Goal: Task Accomplishment & Management: Use online tool/utility

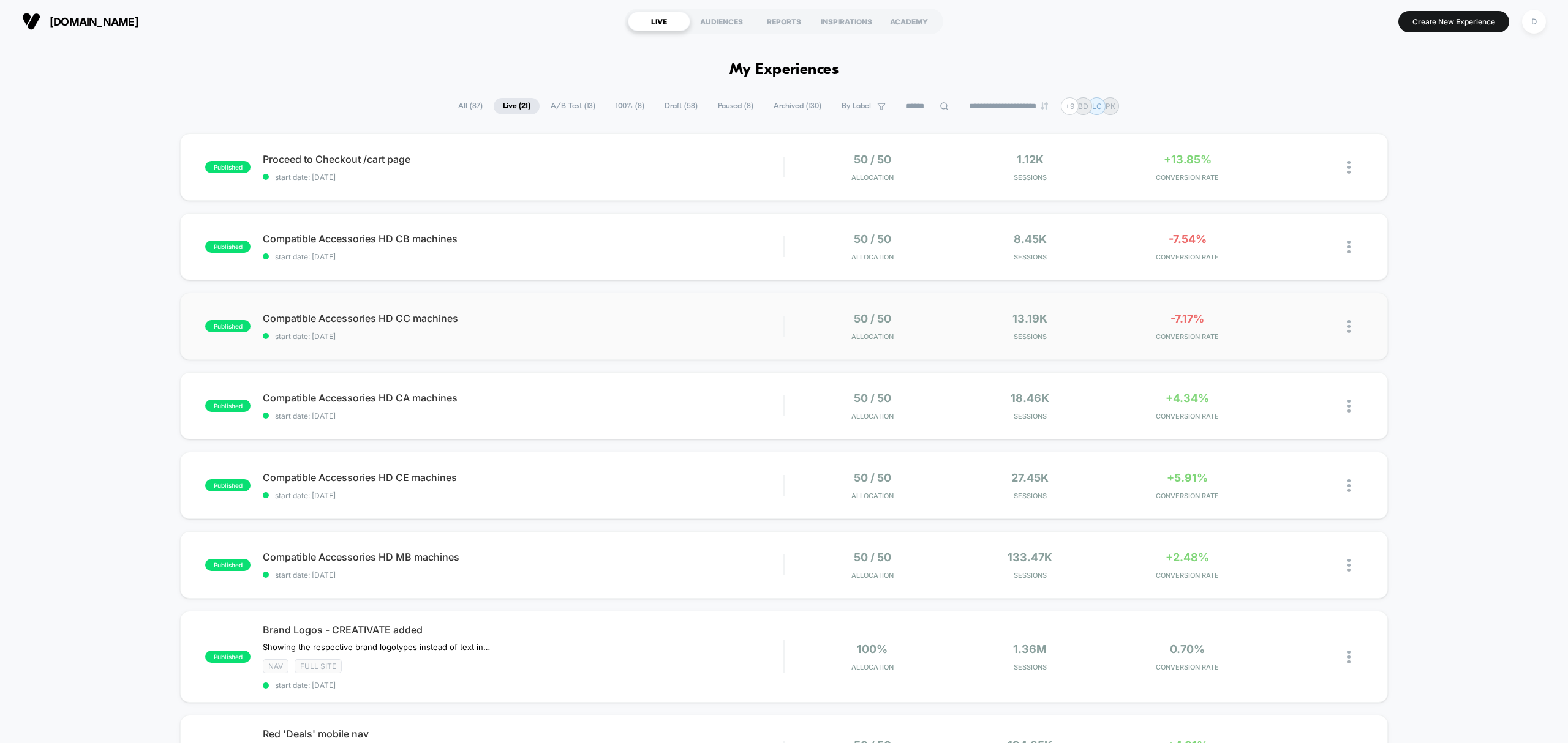
scroll to position [8, 0]
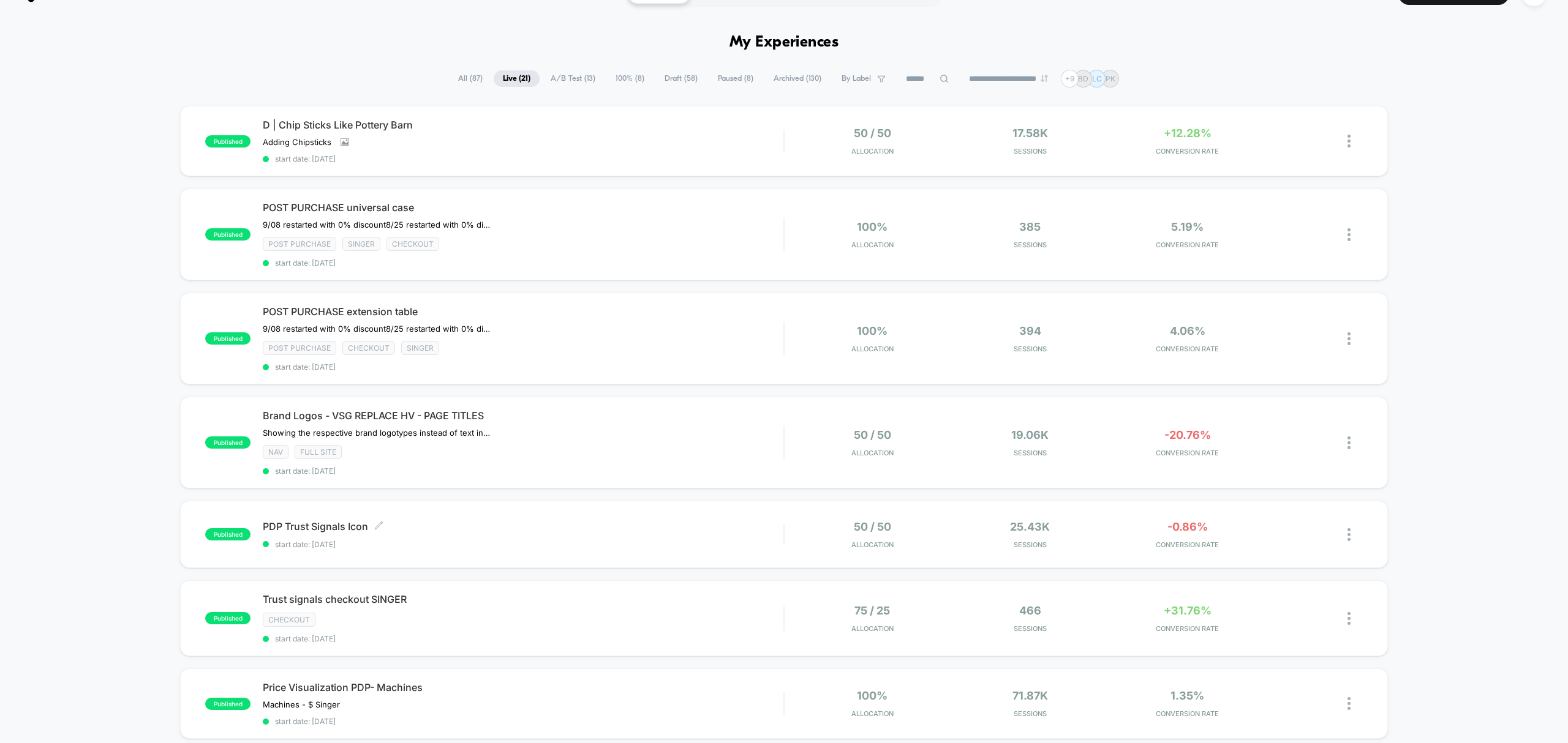
scroll to position [28, 0]
click at [560, 544] on span "start date: [DATE]" at bounding box center [523, 544] width 521 height 9
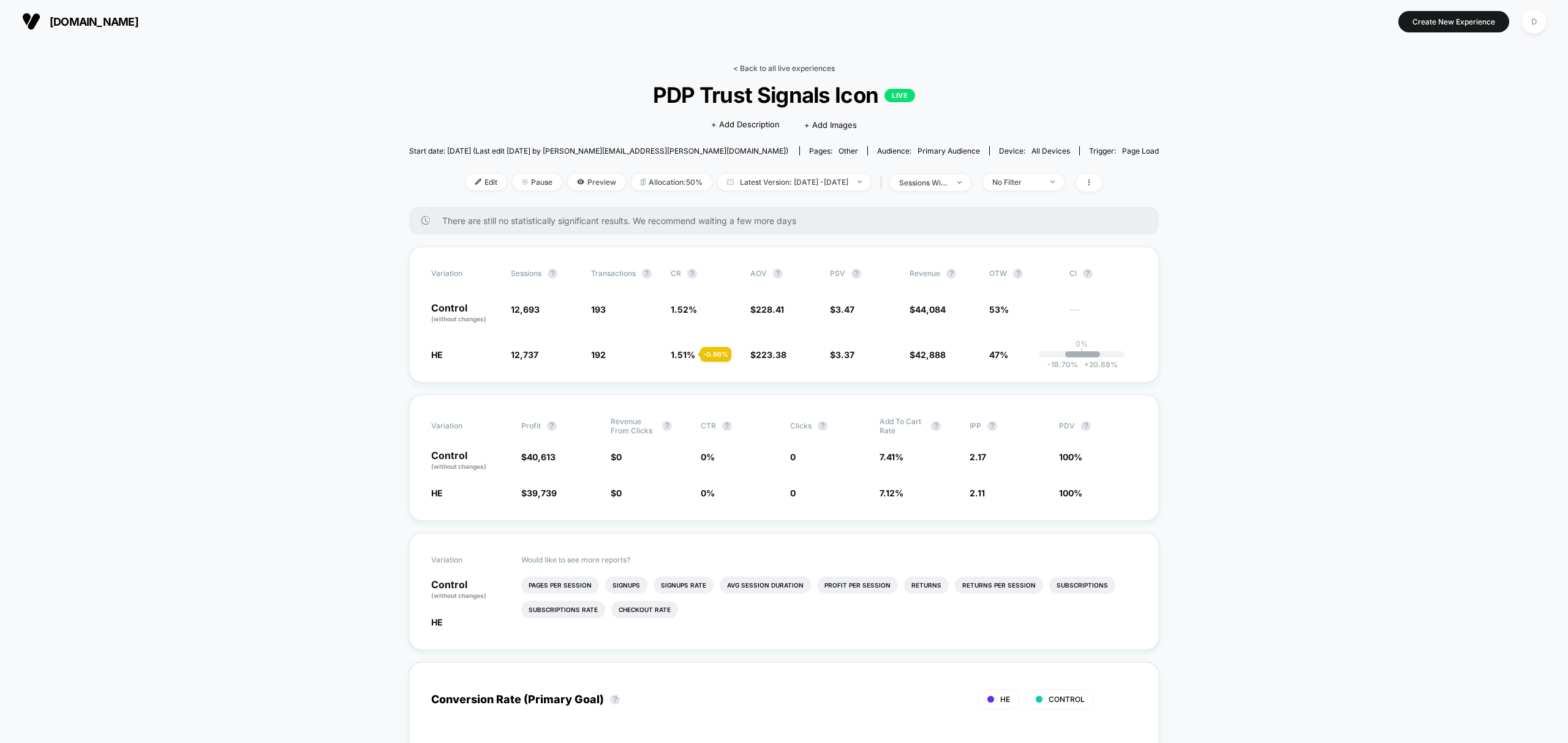
click at [778, 72] on link "< Back to all live experiences" at bounding box center [784, 68] width 102 height 9
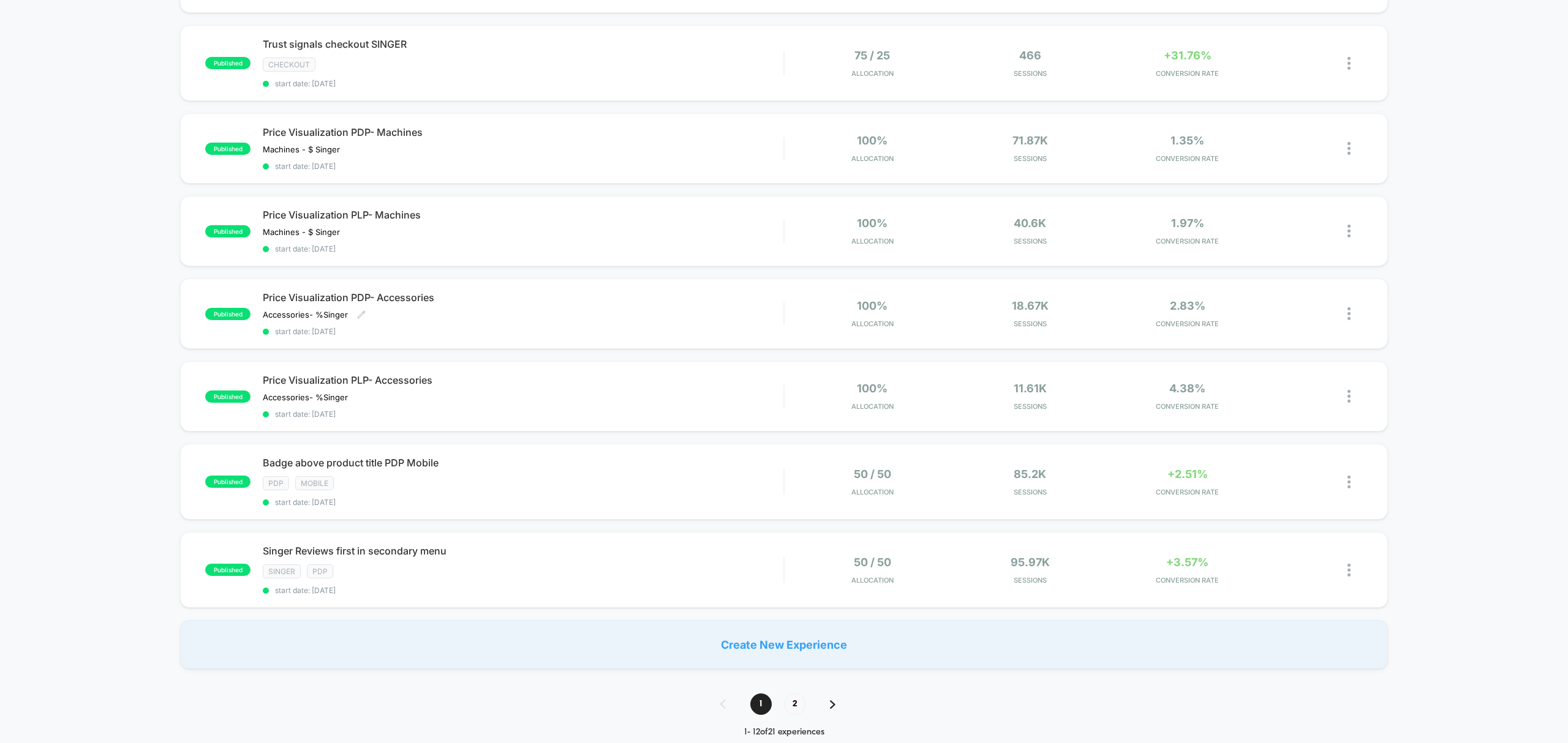
scroll to position [582, 0]
click at [790, 709] on span "2" at bounding box center [794, 705] width 21 height 21
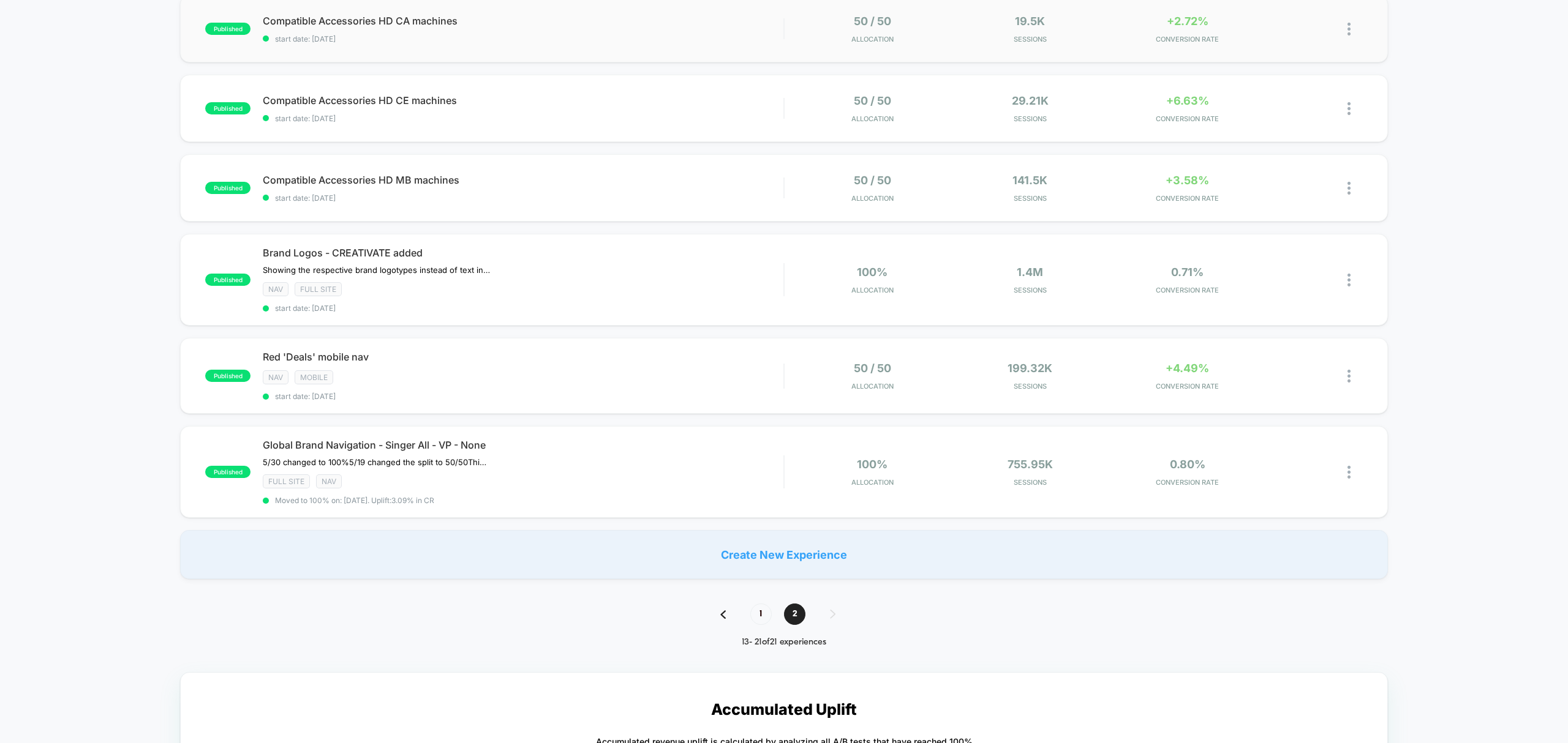
scroll to position [377, 0]
click at [755, 612] on span "1" at bounding box center [761, 614] width 21 height 21
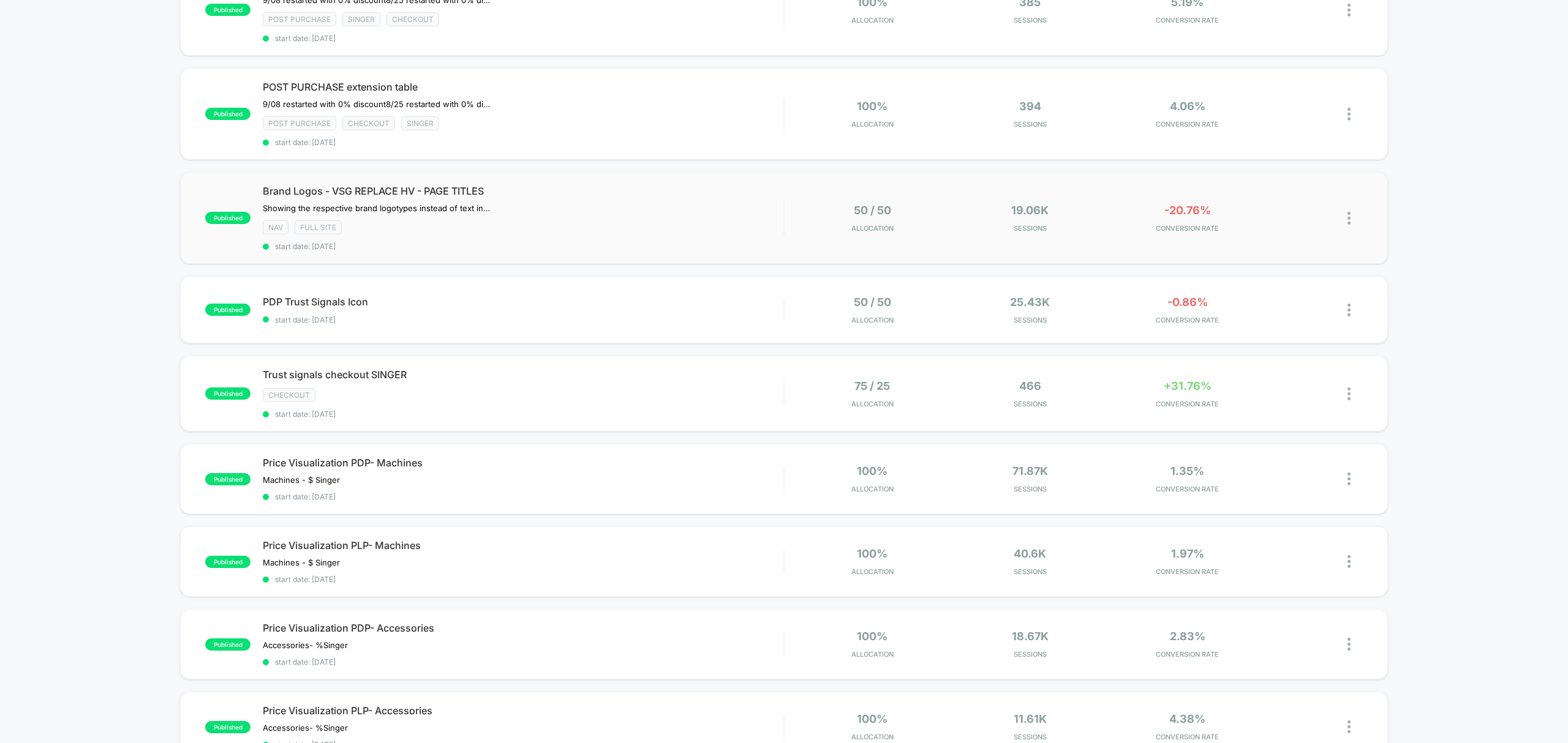
scroll to position [253, 0]
drag, startPoint x: 518, startPoint y: 471, endPoint x: 35, endPoint y: 583, distance: 495.8
click at [35, 583] on div "published D | Chip Sticks Like Pottery Barn Adding Chipsticks Click to view ima…" at bounding box center [784, 439] width 1568 height 1119
